Goal: Transaction & Acquisition: Purchase product/service

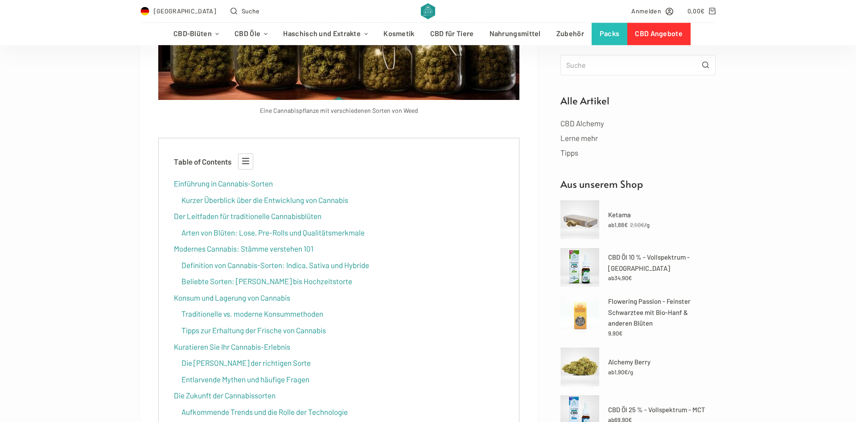
scroll to position [364, 0]
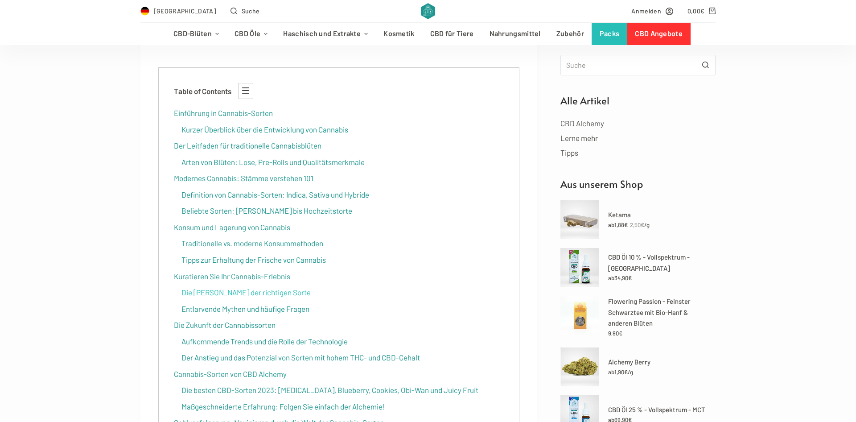
click at [227, 293] on link "Die [PERSON_NAME] der richtigen Sorte" at bounding box center [245, 292] width 129 height 9
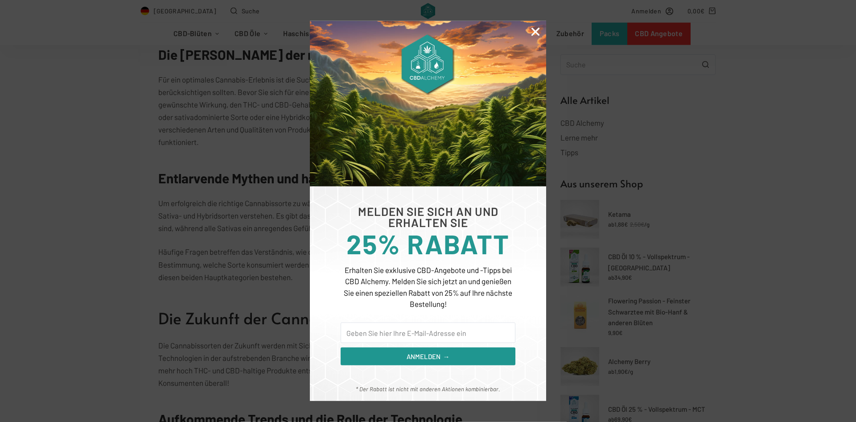
scroll to position [4310, 0]
click at [534, 31] on icon "Close" at bounding box center [536, 32] width 12 height 12
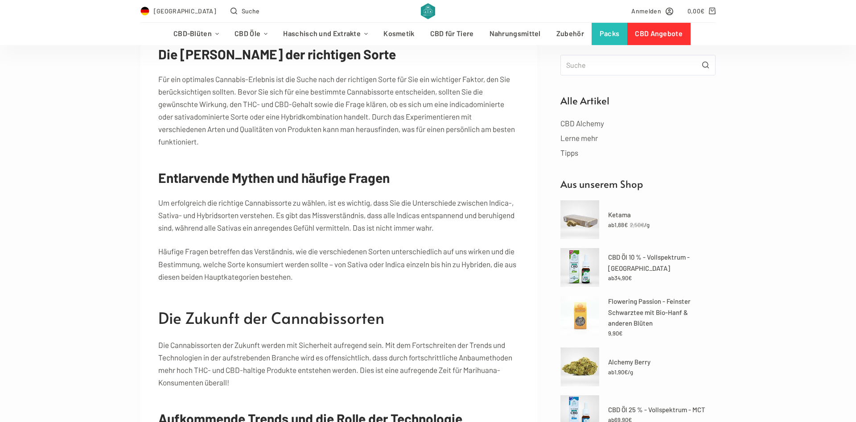
scroll to position [4265, 0]
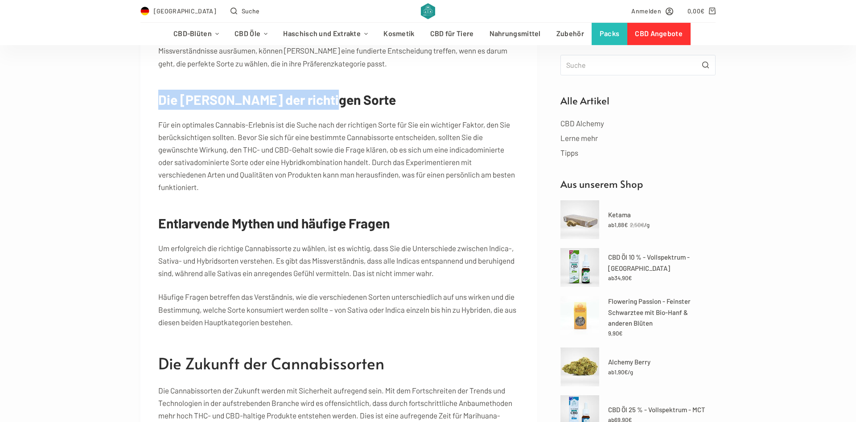
drag, startPoint x: 161, startPoint y: 89, endPoint x: 343, endPoint y: 101, distance: 182.8
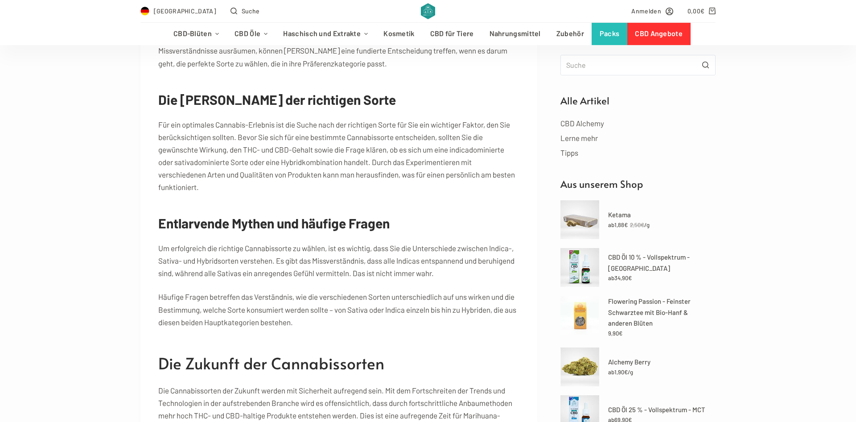
click at [332, 128] on p "Für ein optimales Cannabis-Erlebnis ist die Suche nach der richtigen Sorte für …" at bounding box center [338, 155] width 361 height 75
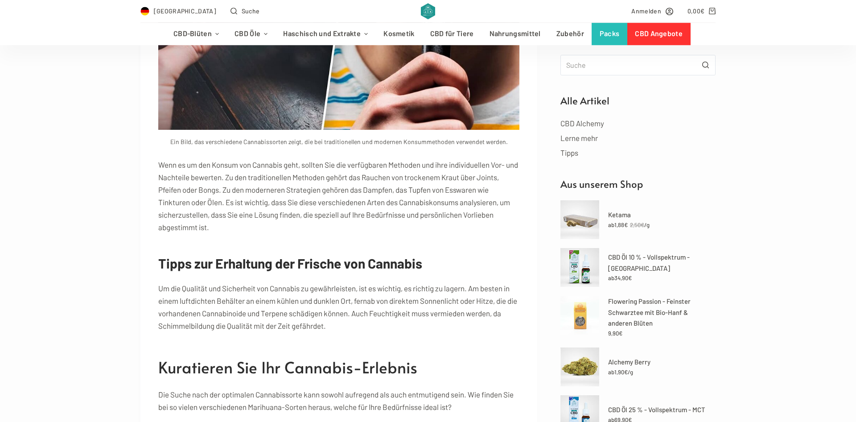
scroll to position [3901, 0]
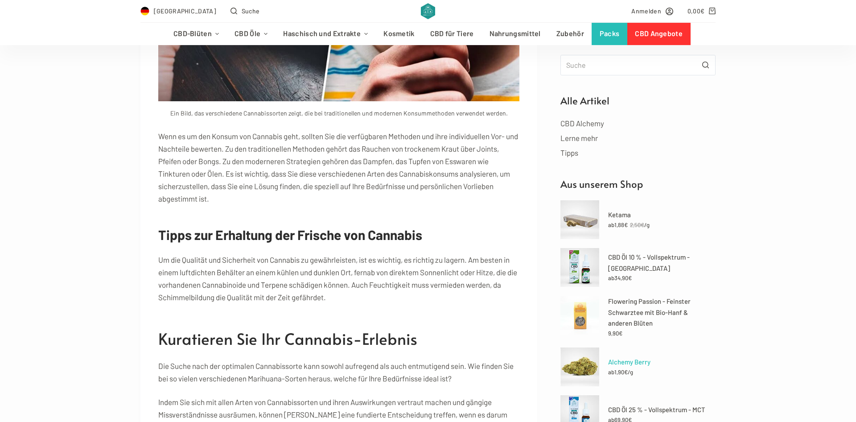
click at [622, 362] on link "Alchemy Berry" at bounding box center [661, 361] width 107 height 11
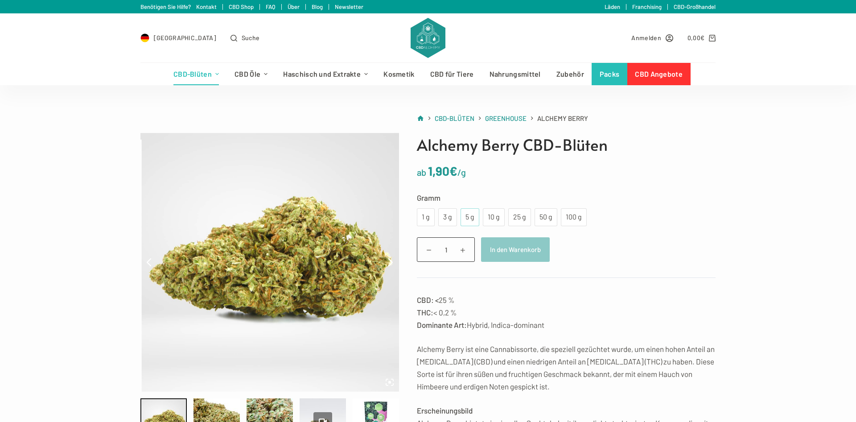
click at [471, 221] on div "5 g" at bounding box center [470, 217] width 8 height 12
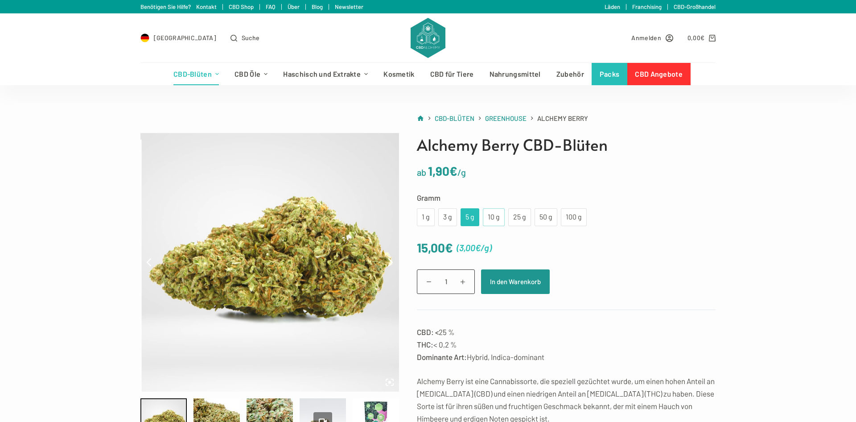
click at [488, 220] on div "10 g" at bounding box center [493, 217] width 11 height 12
click at [568, 220] on div "100 g" at bounding box center [573, 217] width 15 height 12
